Goal: Transaction & Acquisition: Purchase product/service

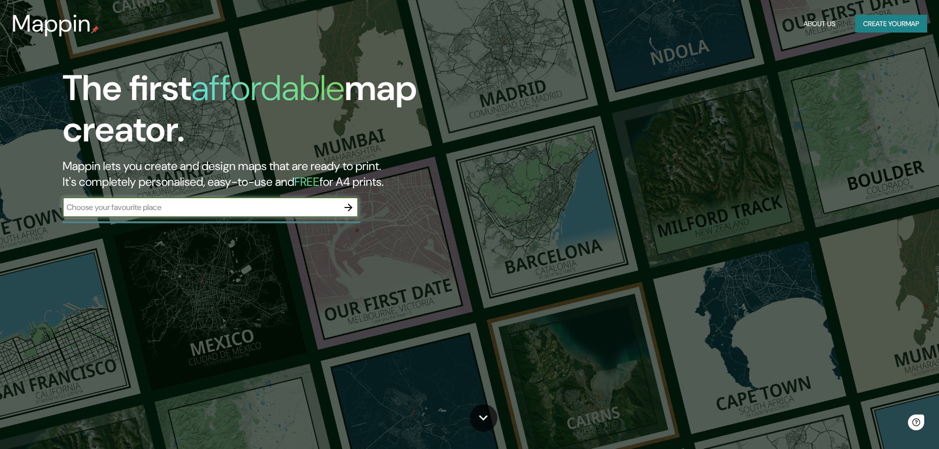
click at [340, 207] on button "button" at bounding box center [348, 208] width 20 height 20
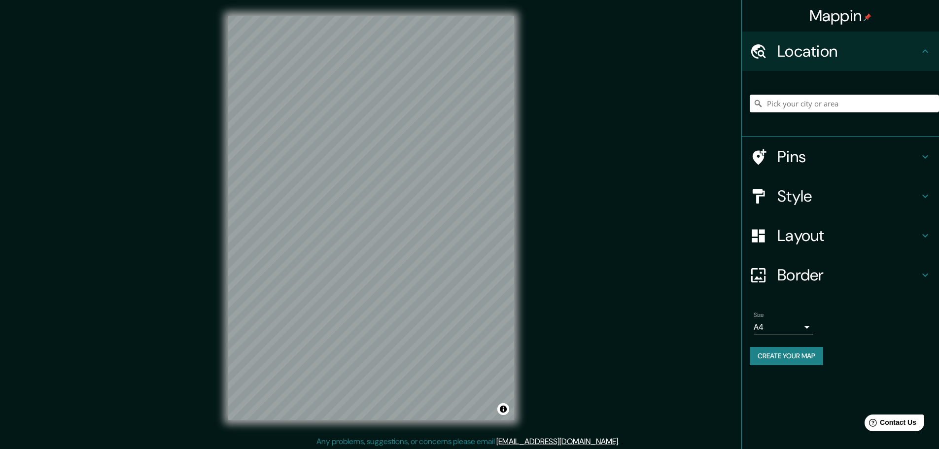
scroll to position [2, 0]
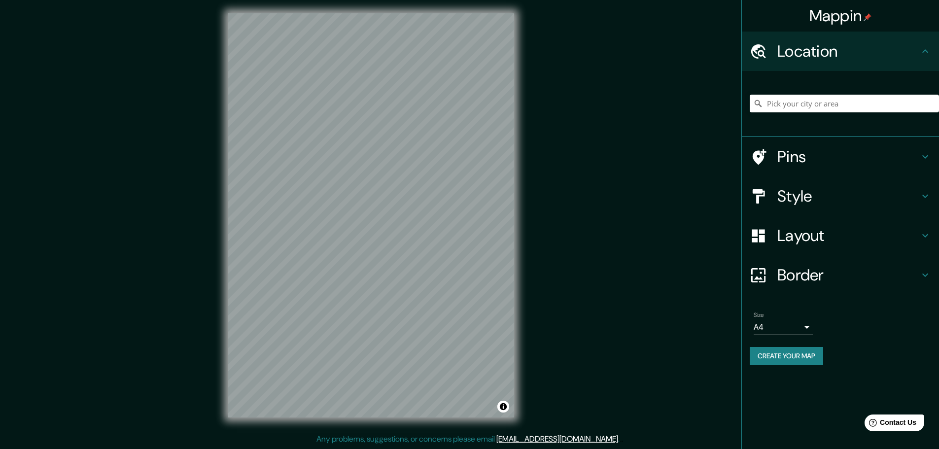
click at [783, 356] on button "Create your map" at bounding box center [785, 356] width 73 height 18
click at [798, 103] on input "Pick your city or area" at bounding box center [843, 104] width 189 height 18
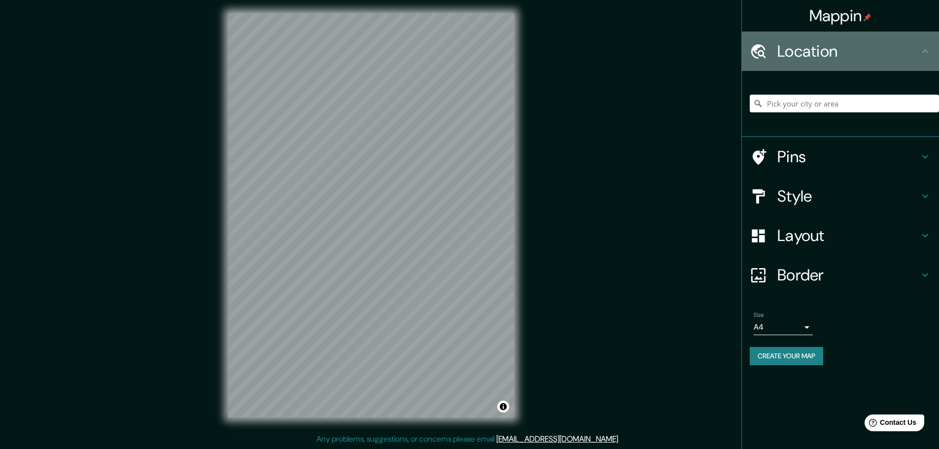
drag, startPoint x: 800, startPoint y: 103, endPoint x: 814, endPoint y: 55, distance: 51.0
click at [814, 55] on h4 "Location" at bounding box center [848, 51] width 142 height 20
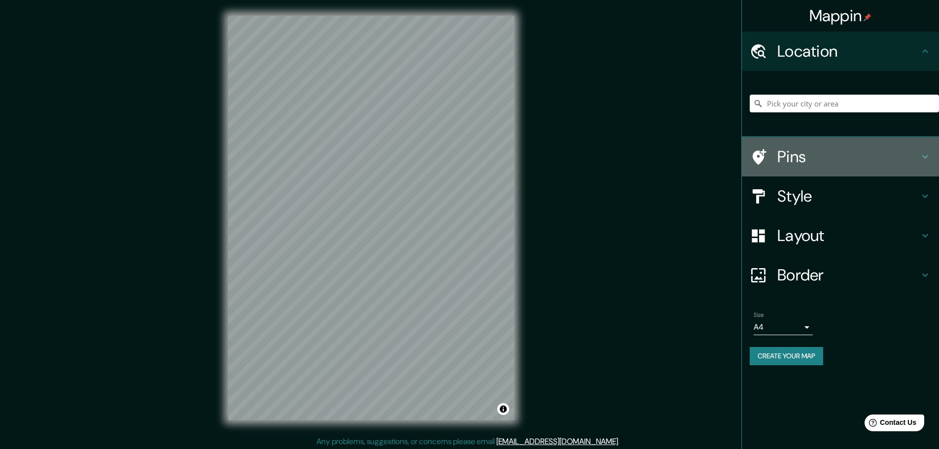
click at [796, 160] on h4 "Pins" at bounding box center [848, 157] width 142 height 20
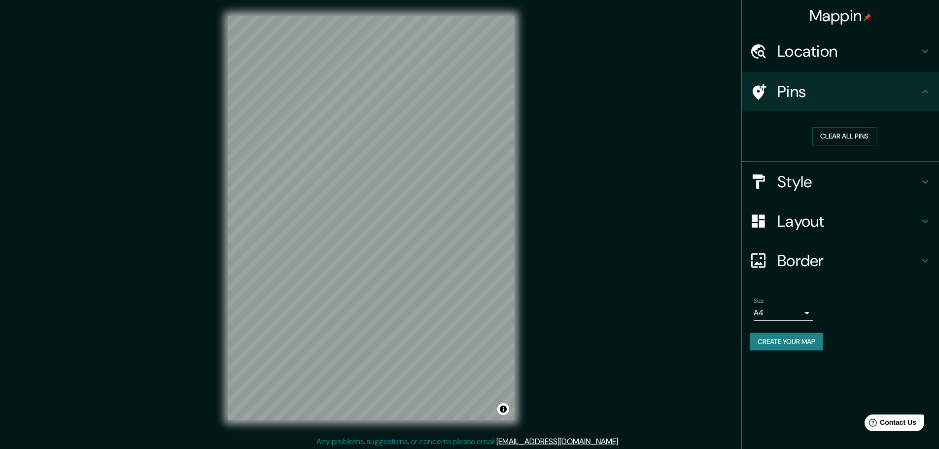
click at [800, 187] on h4 "Style" at bounding box center [848, 182] width 142 height 20
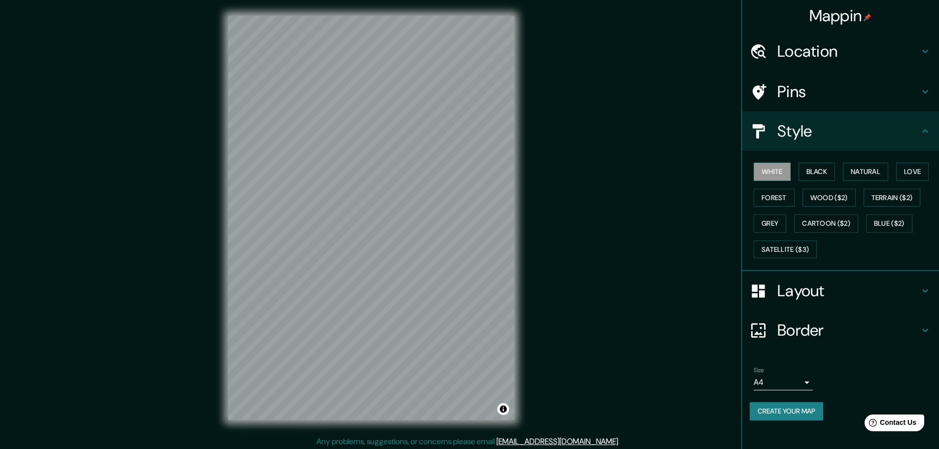
click at [790, 299] on h4 "Layout" at bounding box center [848, 291] width 142 height 20
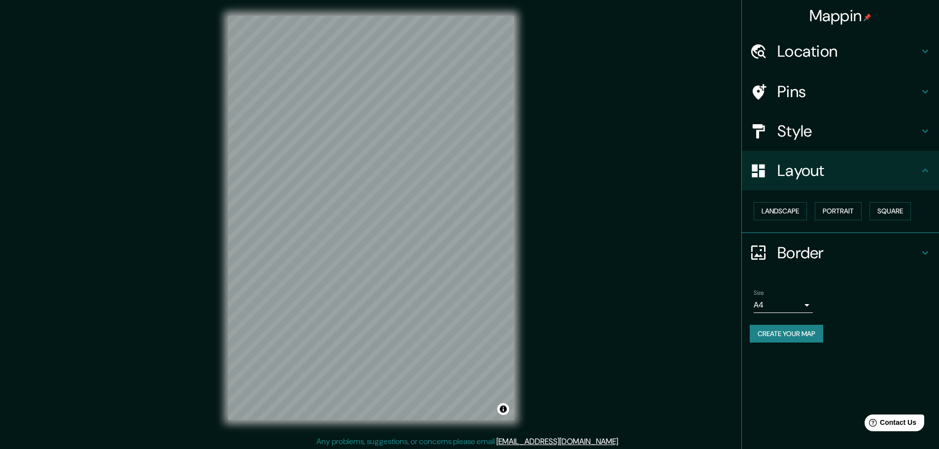
click at [807, 250] on h4 "Border" at bounding box center [848, 253] width 142 height 20
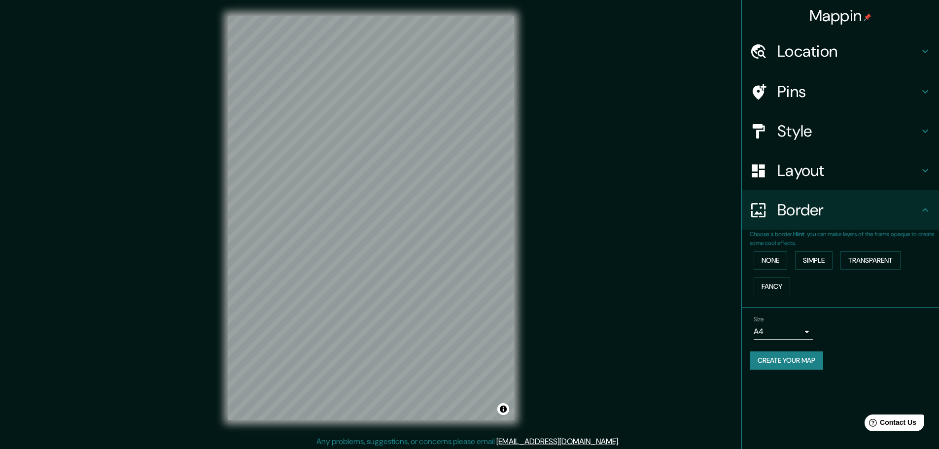
click at [814, 54] on h4 "Location" at bounding box center [848, 51] width 142 height 20
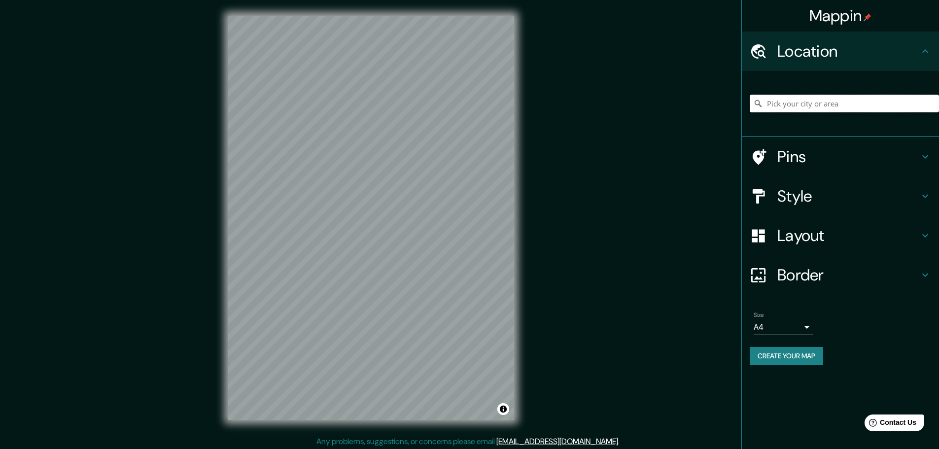
click at [804, 104] on input "Pick your city or area" at bounding box center [843, 104] width 189 height 18
